Goal: Task Accomplishment & Management: Complete application form

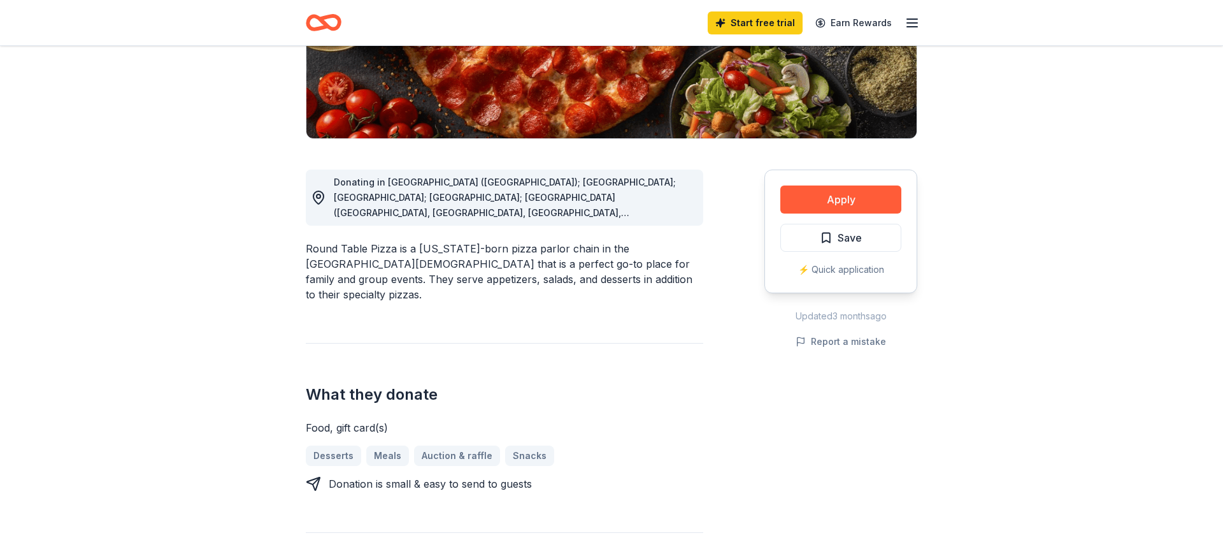
scroll to position [245, 0]
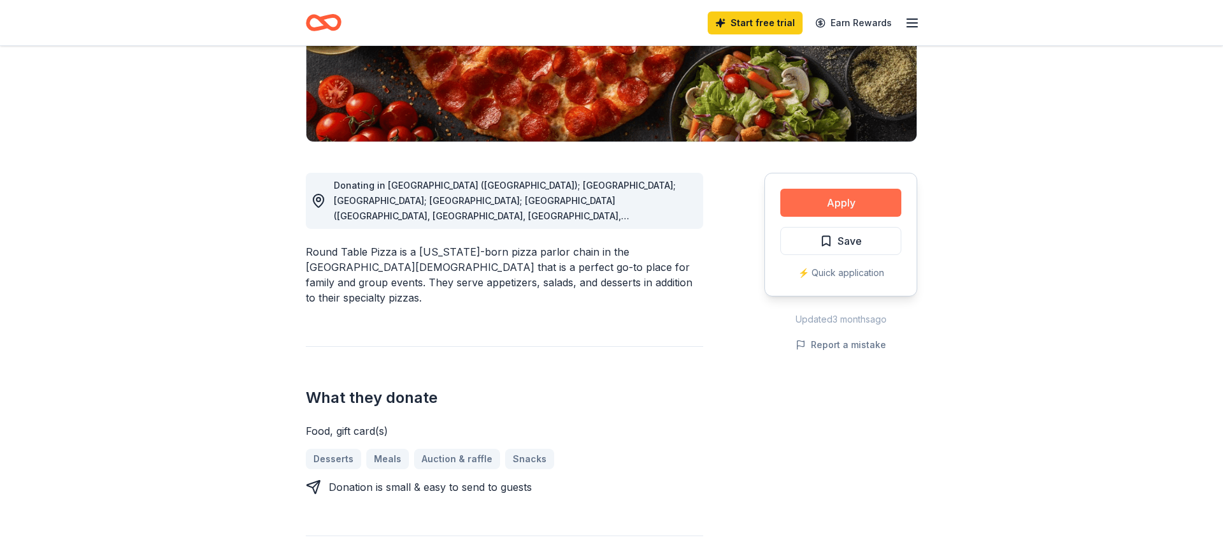
click at [847, 212] on button "Apply" at bounding box center [840, 203] width 121 height 28
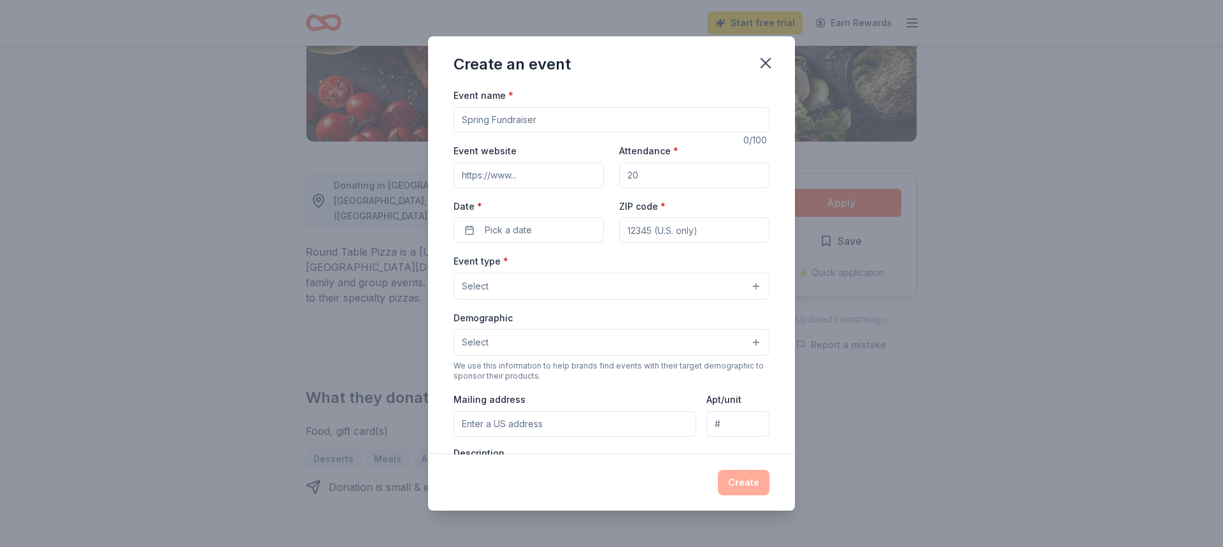
click at [552, 122] on input "Event name *" at bounding box center [612, 119] width 316 height 25
type input "Readathon"
click at [639, 172] on input "Attendance *" at bounding box center [694, 174] width 150 height 25
drag, startPoint x: 653, startPoint y: 175, endPoint x: 631, endPoint y: 179, distance: 22.6
click at [631, 179] on input "750" at bounding box center [694, 174] width 150 height 25
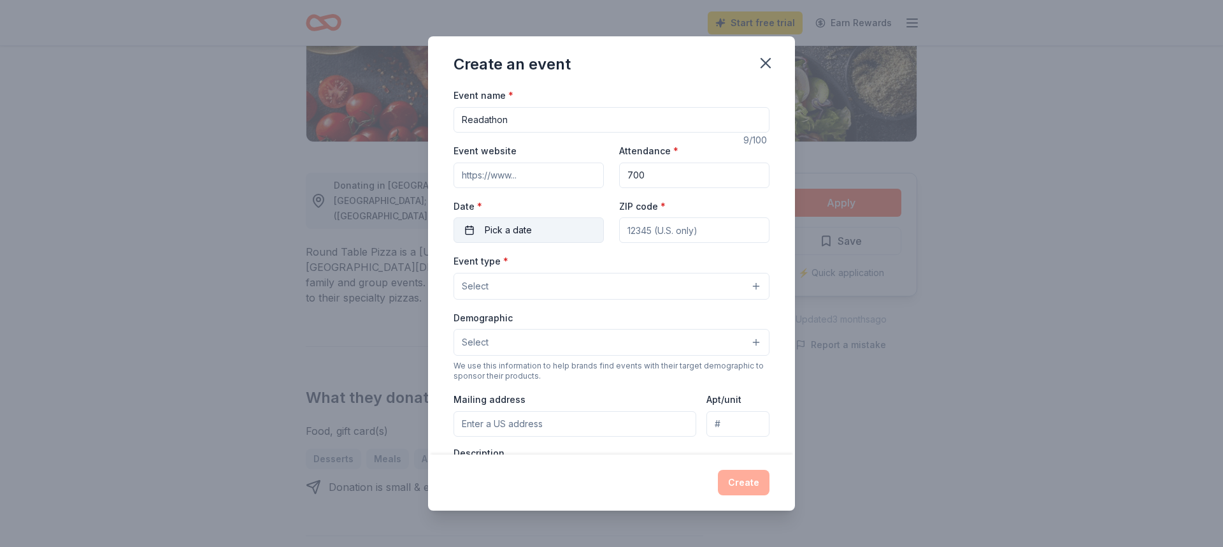
type input "700"
click at [566, 229] on button "Pick a date" at bounding box center [529, 229] width 150 height 25
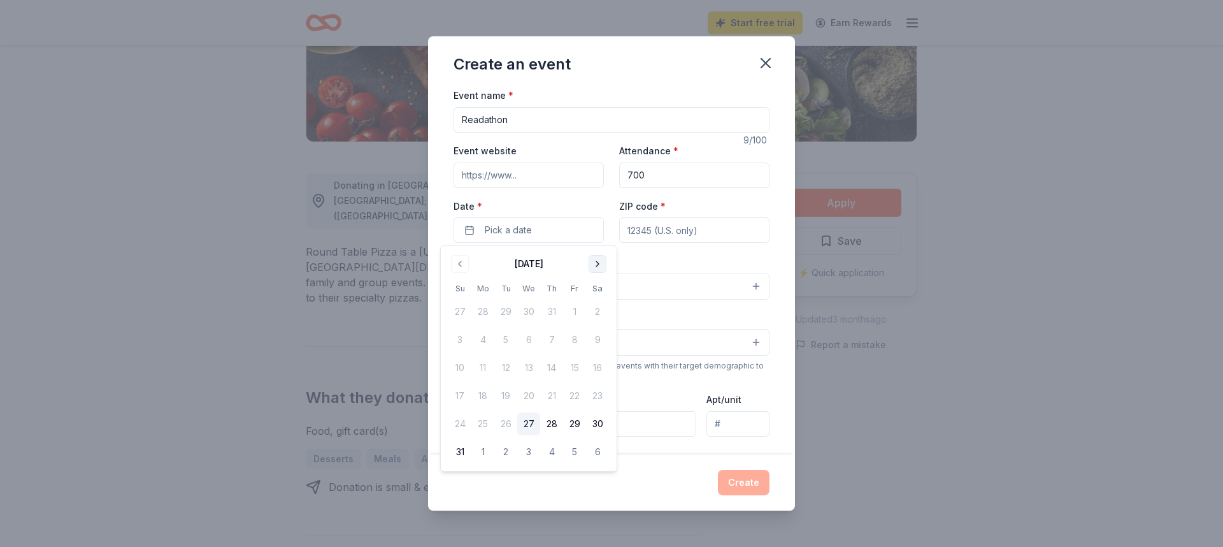
click at [592, 262] on button "Go to next month" at bounding box center [598, 264] width 18 height 18
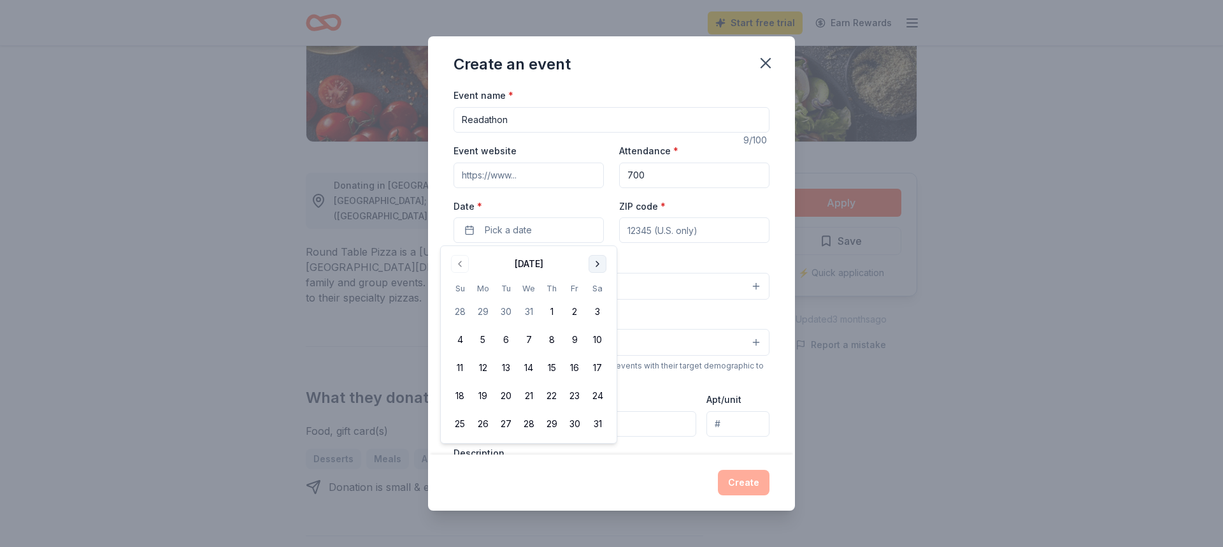
click at [592, 262] on button "Go to next month" at bounding box center [598, 264] width 18 height 18
click at [482, 313] on button "2" at bounding box center [482, 311] width 23 height 23
click at [686, 233] on input "ZIP code *" at bounding box center [694, 229] width 150 height 25
type input "95945"
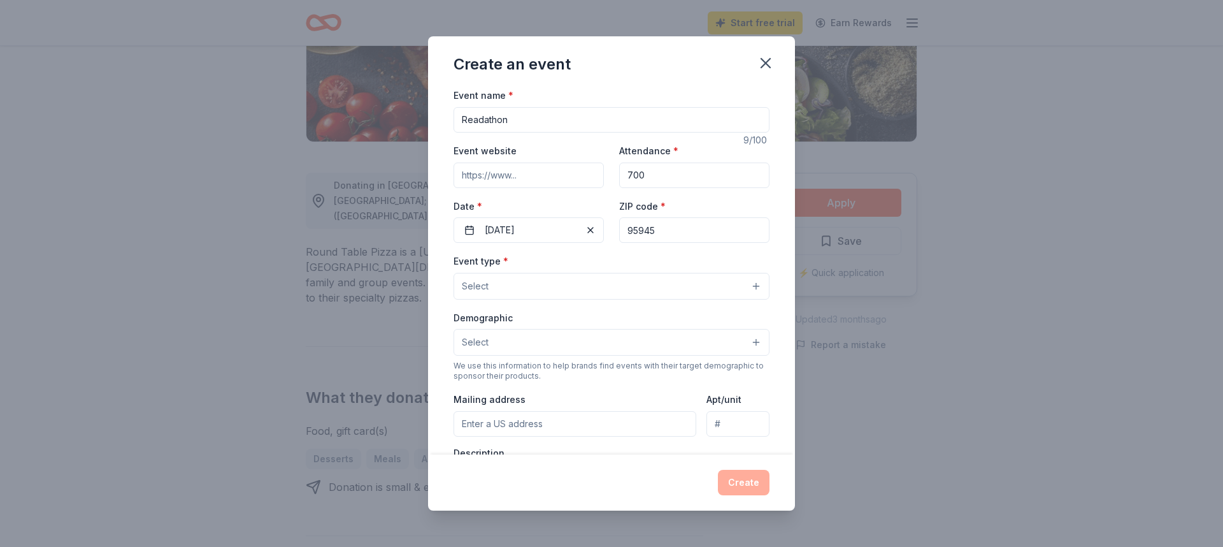
type input "[STREET_ADDRESS][PERSON_NAME]"
click at [594, 278] on button "Select" at bounding box center [612, 286] width 316 height 27
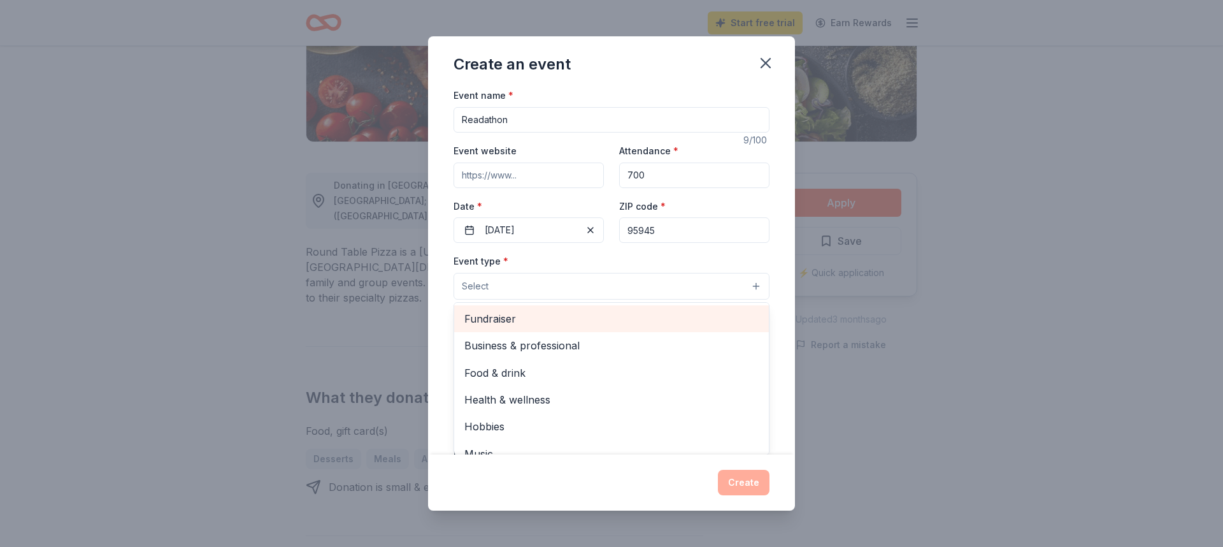
click at [551, 320] on span "Fundraiser" at bounding box center [611, 318] width 294 height 17
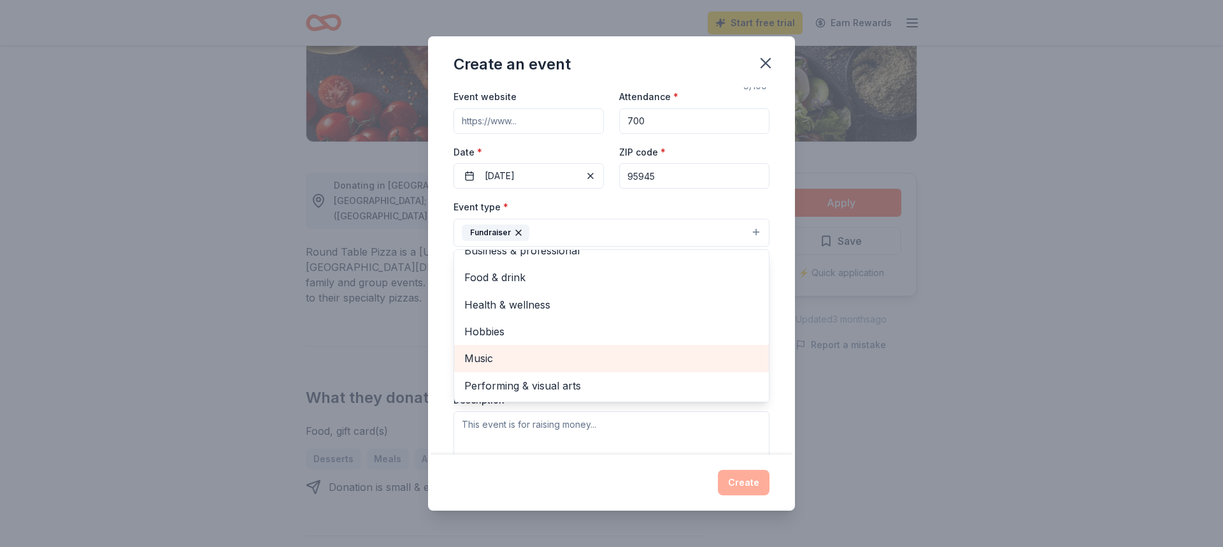
scroll to position [0, 0]
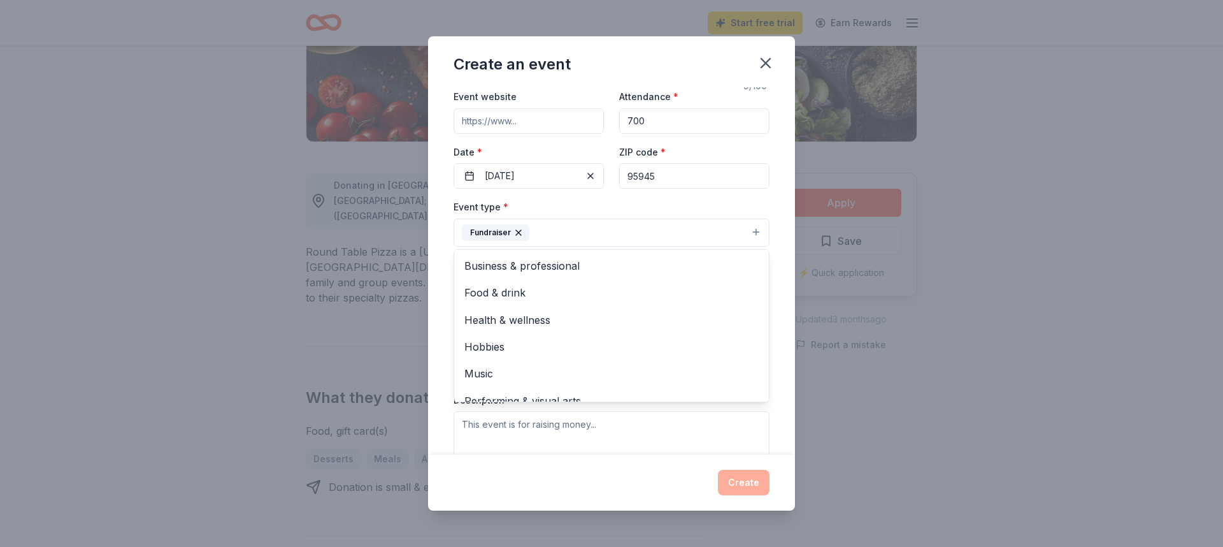
click at [603, 208] on div "Event type * Fundraiser Business & professional Food & drink Health & wellness …" at bounding box center [612, 223] width 316 height 48
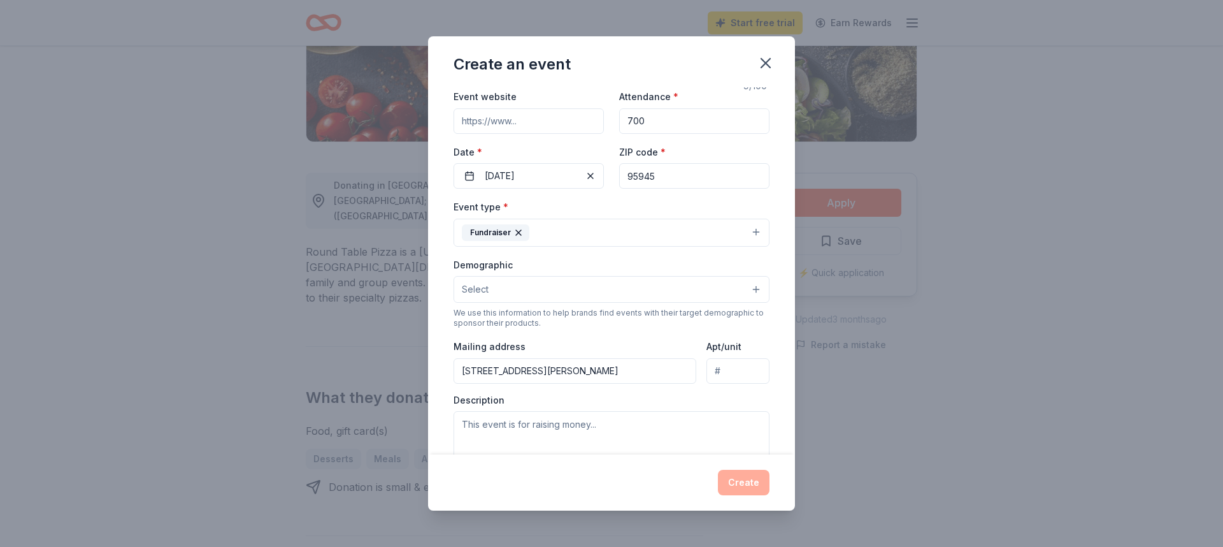
click at [625, 289] on button "Select" at bounding box center [612, 289] width 316 height 27
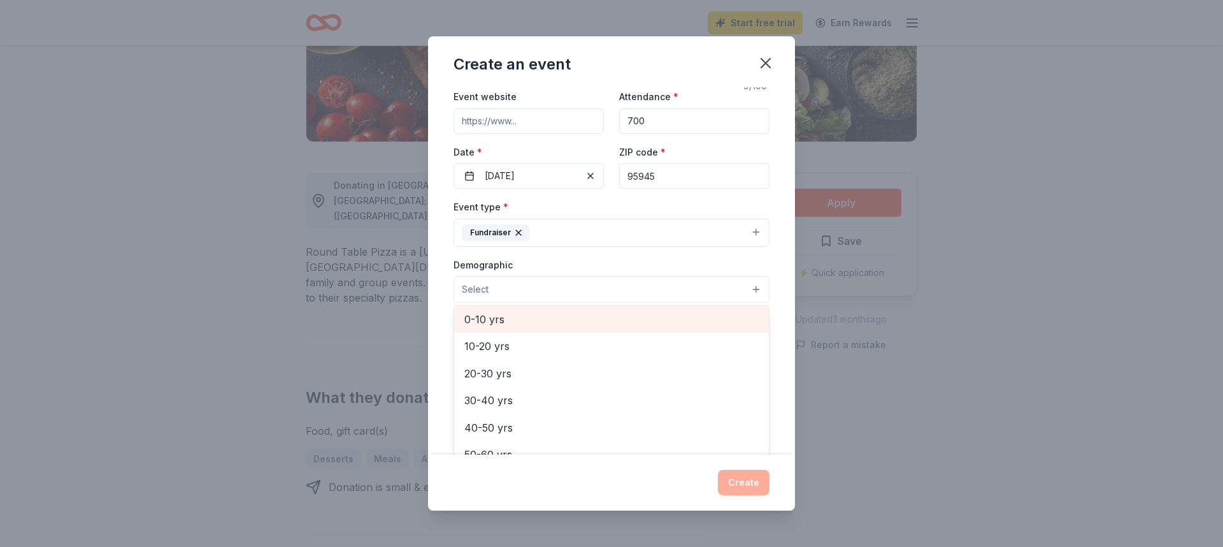
click at [529, 309] on div "0-10 yrs" at bounding box center [611, 319] width 315 height 27
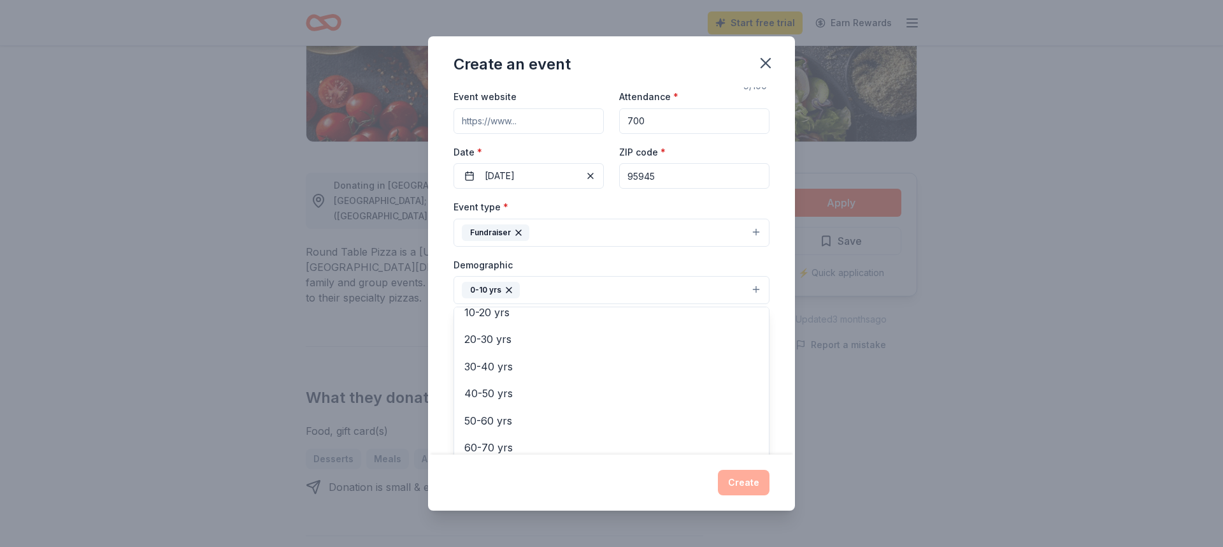
click at [641, 254] on div "Event type * Fundraiser Demographic 0-10 yrs All genders Mostly men Mostly wome…" at bounding box center [612, 334] width 316 height 271
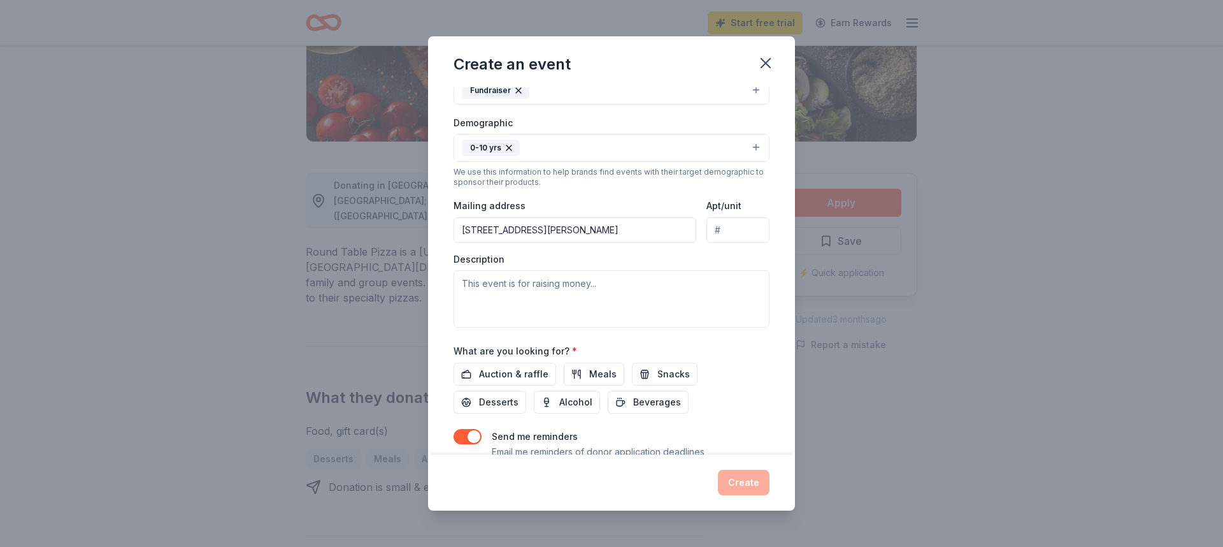
scroll to position [280, 0]
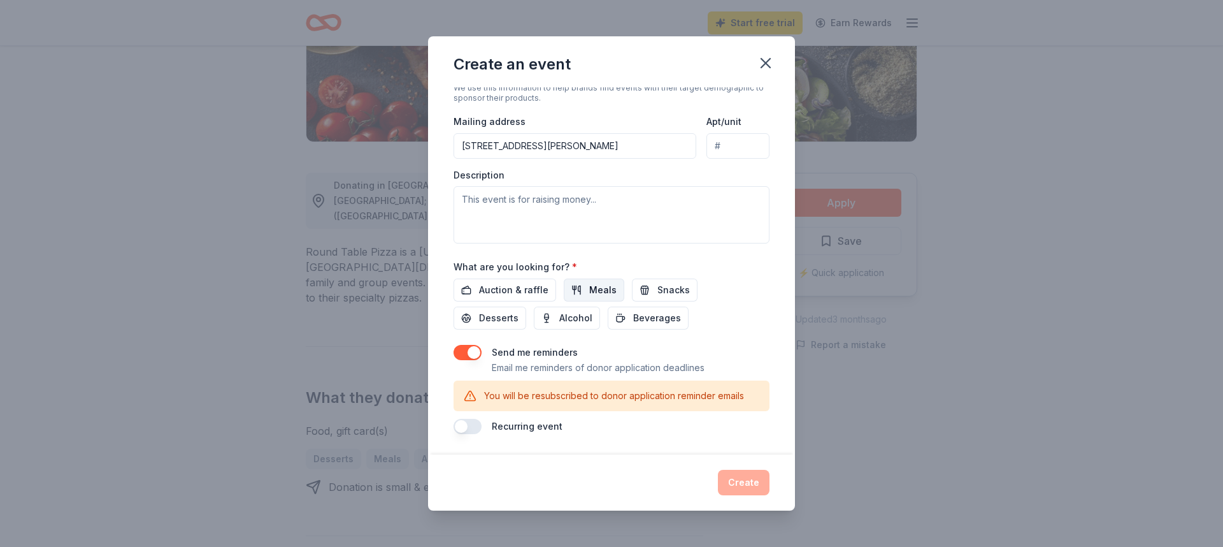
click at [603, 290] on span "Meals" at bounding box center [602, 289] width 27 height 15
click at [647, 290] on button "Snacks" at bounding box center [665, 289] width 66 height 23
click at [473, 354] on button "button" at bounding box center [468, 352] width 28 height 15
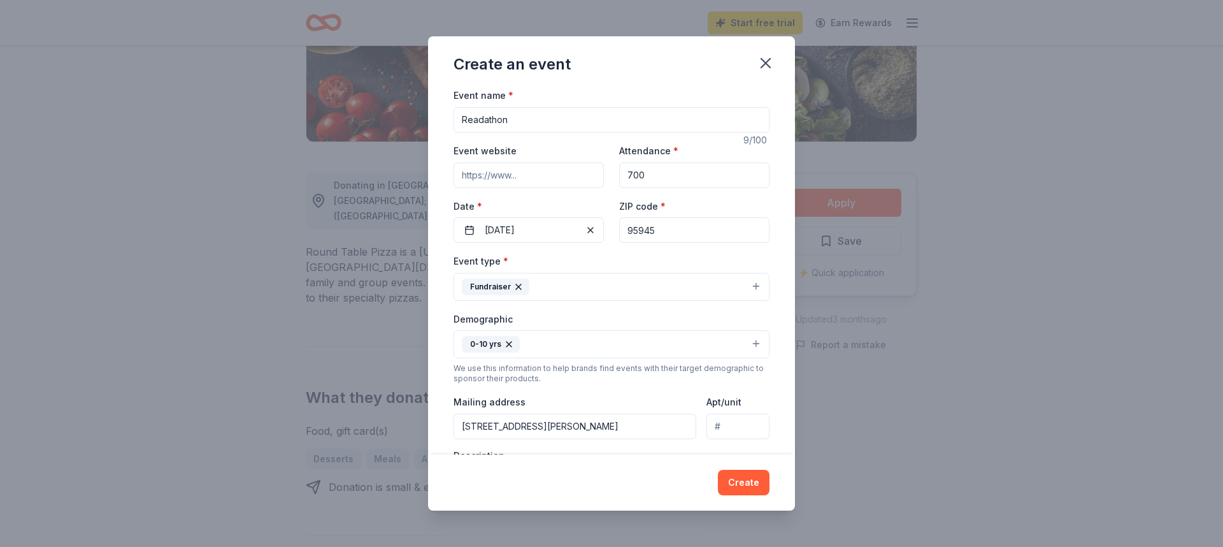
scroll to position [245, 0]
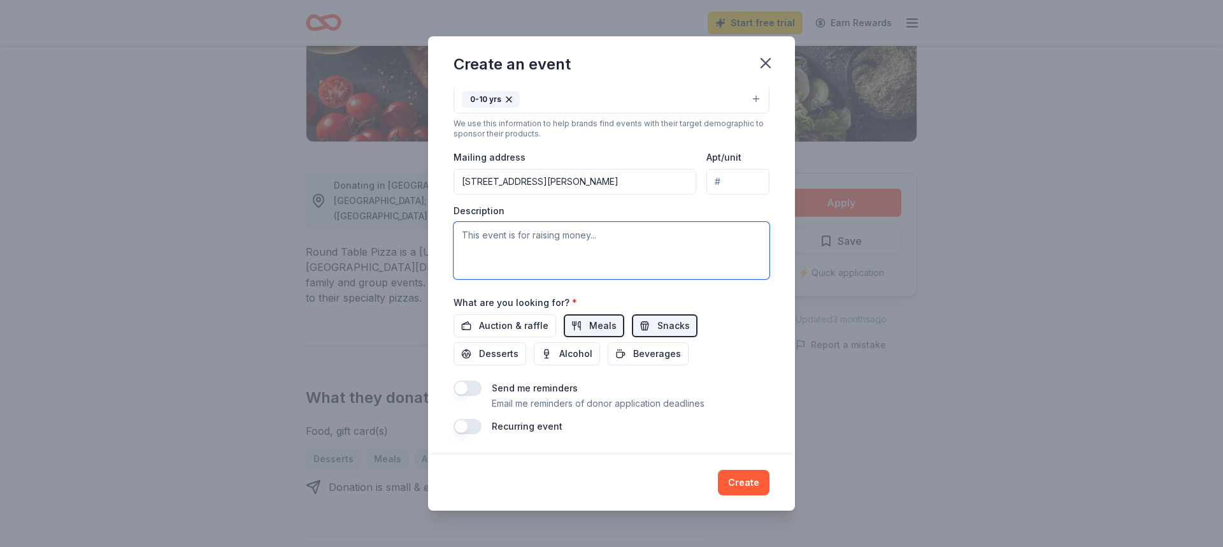
click at [606, 262] on textarea at bounding box center [612, 250] width 316 height 57
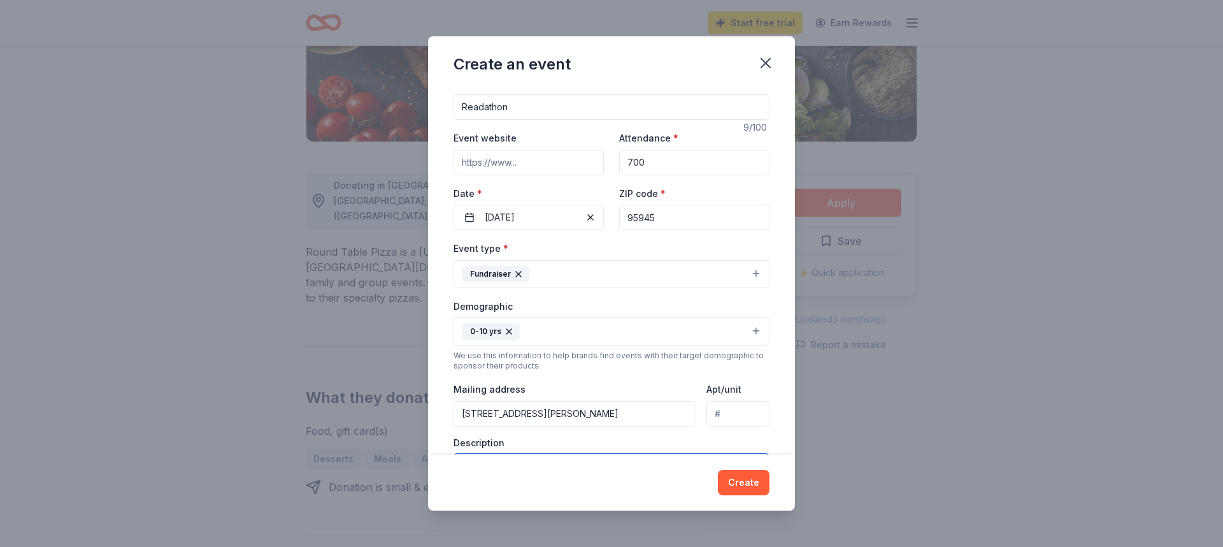
scroll to position [0, 0]
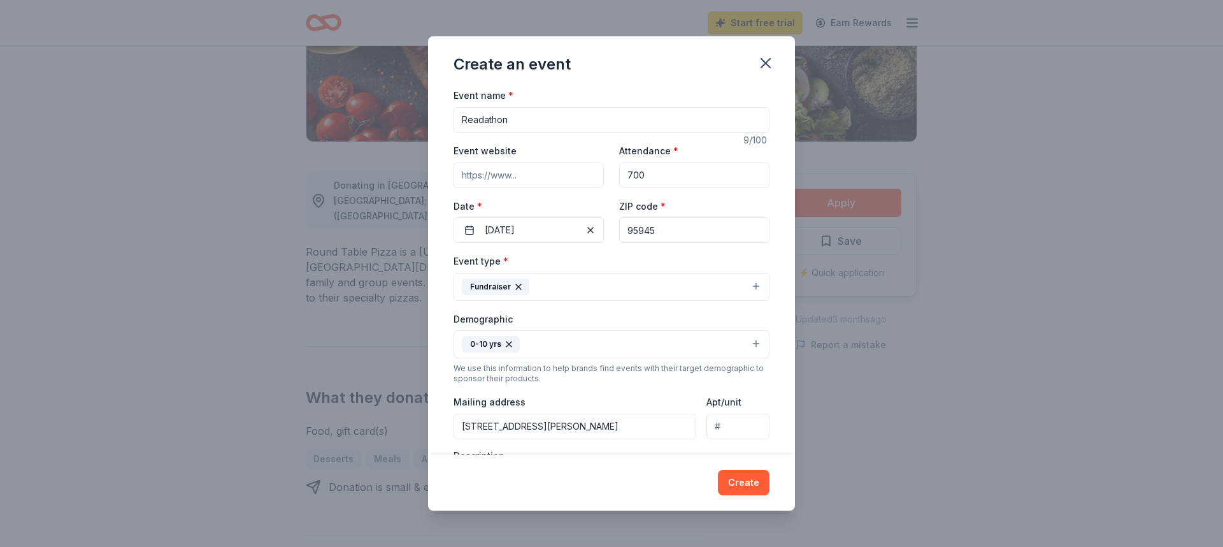
type textarea "This event raises money for the school library to purchase new books and litera…"
click at [548, 171] on input "Event website" at bounding box center [529, 174] width 150 height 25
paste input "[URL][DOMAIN_NAME]"
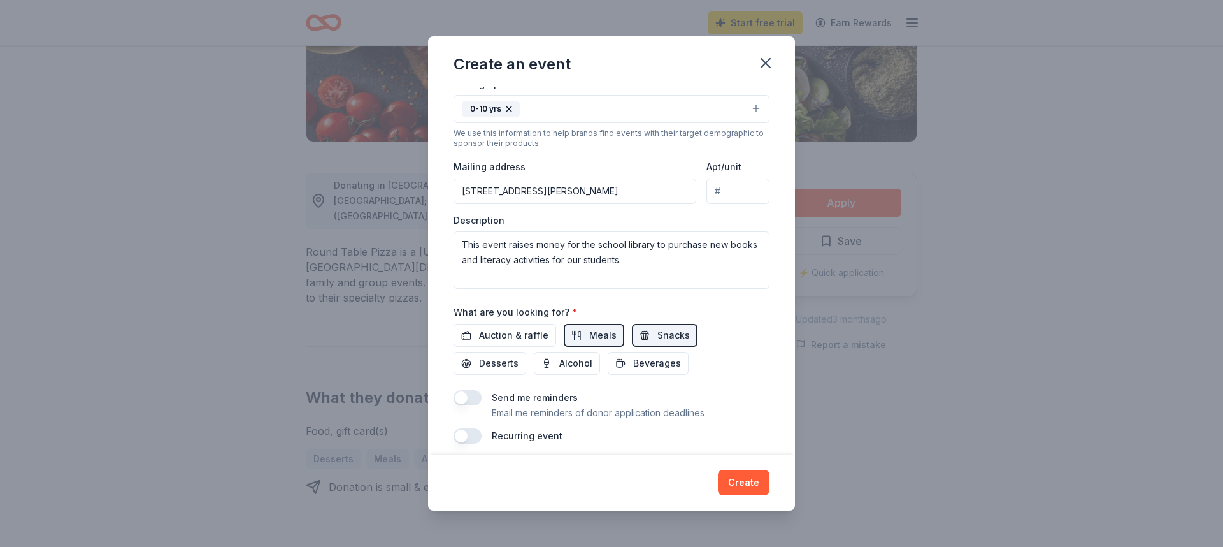
scroll to position [245, 0]
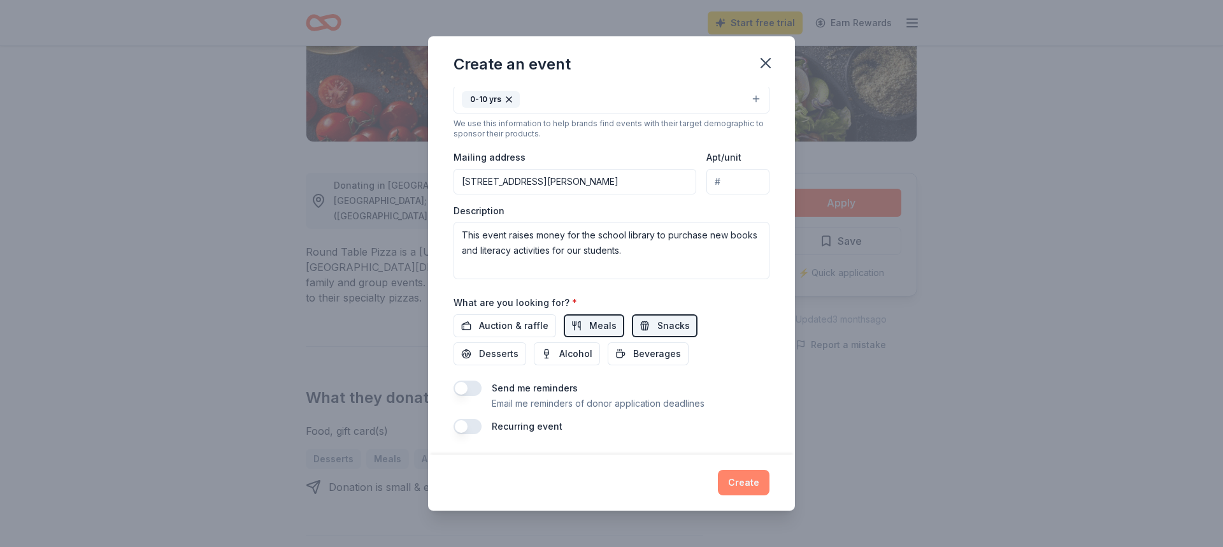
type input "[URL][DOMAIN_NAME]"
click at [736, 489] on button "Create" at bounding box center [744, 481] width 52 height 25
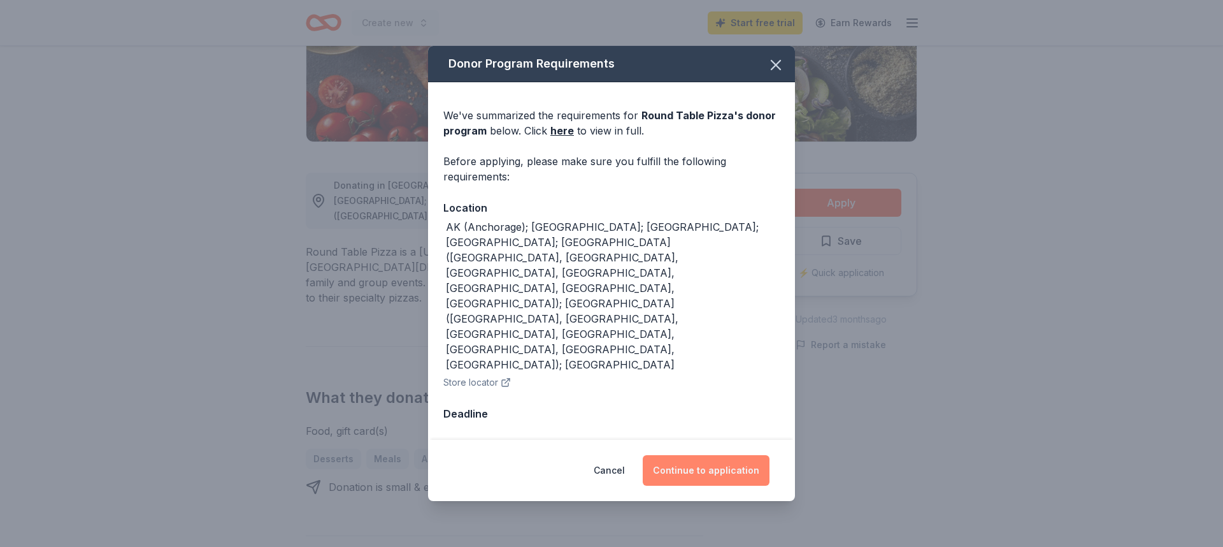
click at [699, 455] on button "Continue to application" at bounding box center [706, 470] width 127 height 31
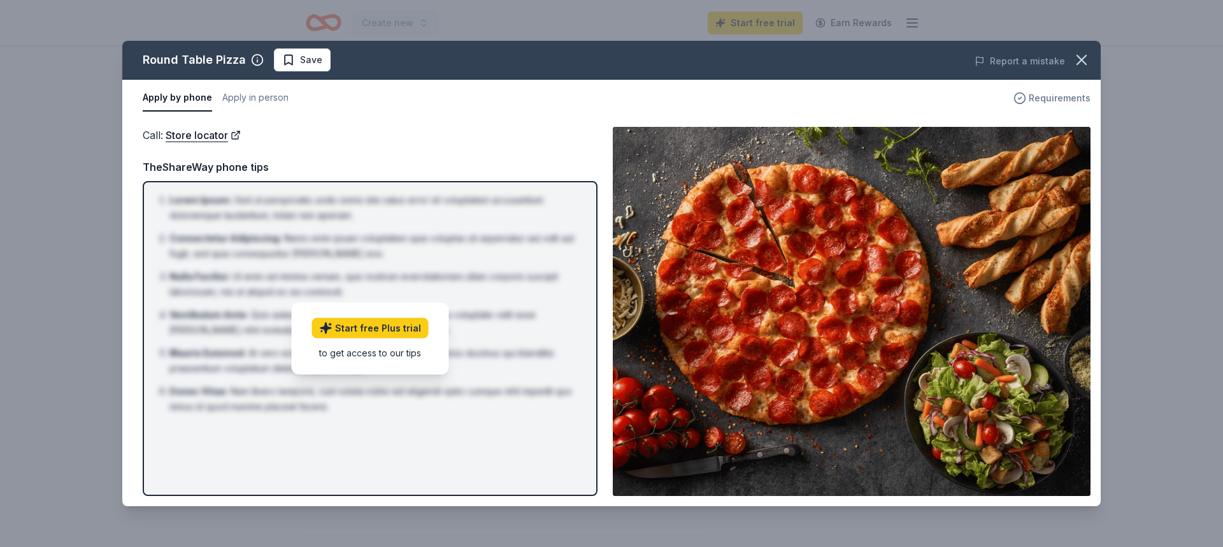
click at [1046, 100] on span "Requirements" at bounding box center [1060, 97] width 62 height 15
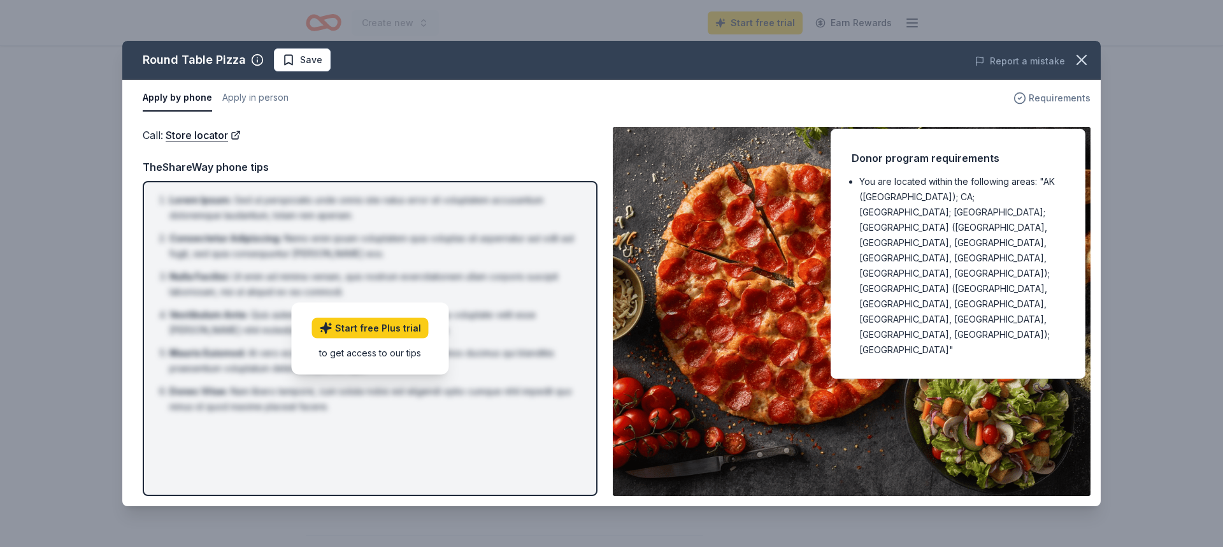
click at [1046, 100] on span "Requirements" at bounding box center [1060, 97] width 62 height 15
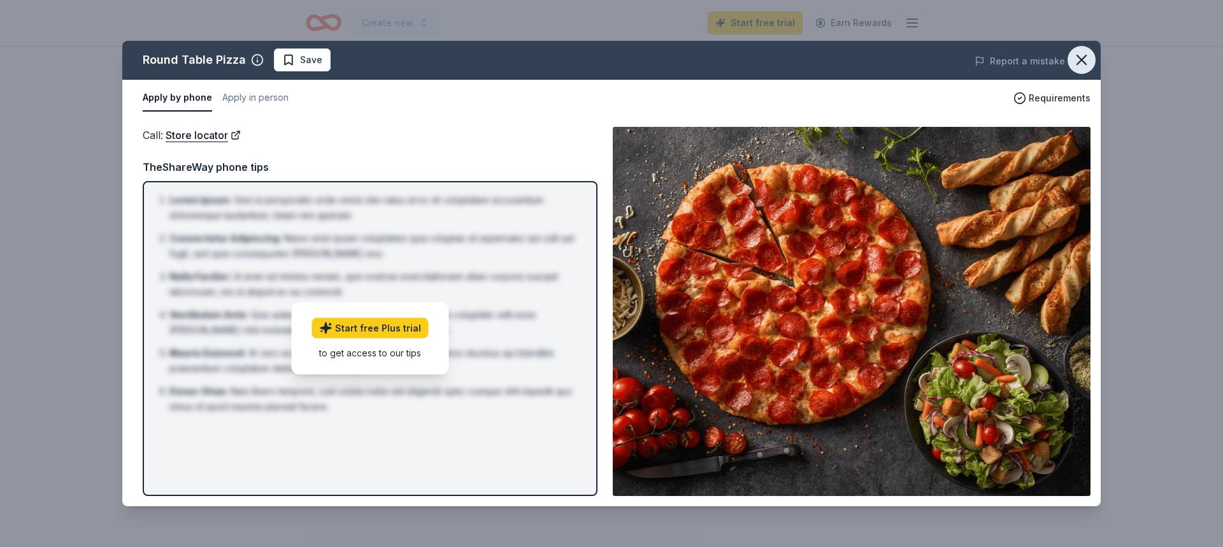
click at [1081, 61] on icon "button" at bounding box center [1081, 59] width 9 height 9
